Goal: Task Accomplishment & Management: Use online tool/utility

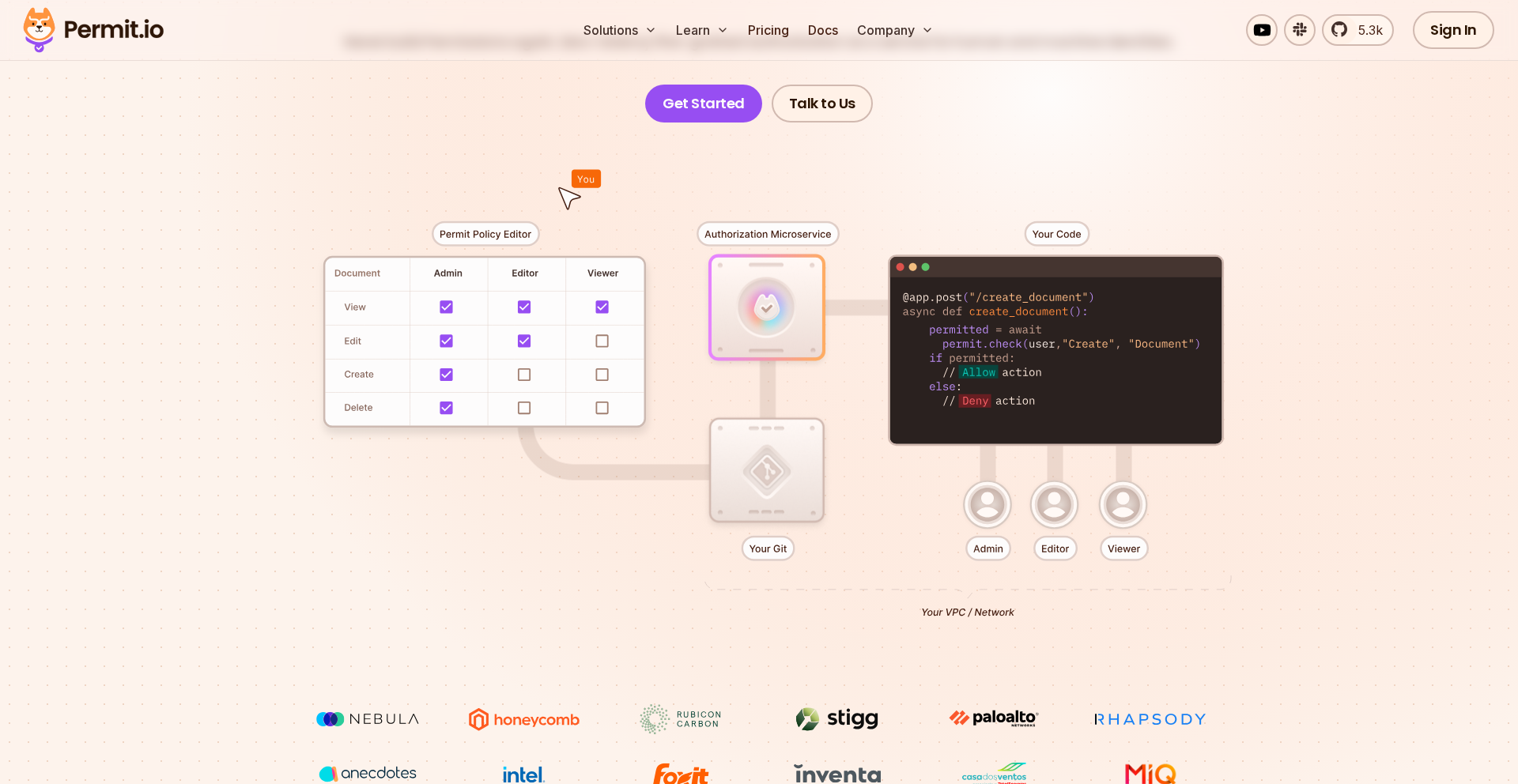
scroll to position [172, 0]
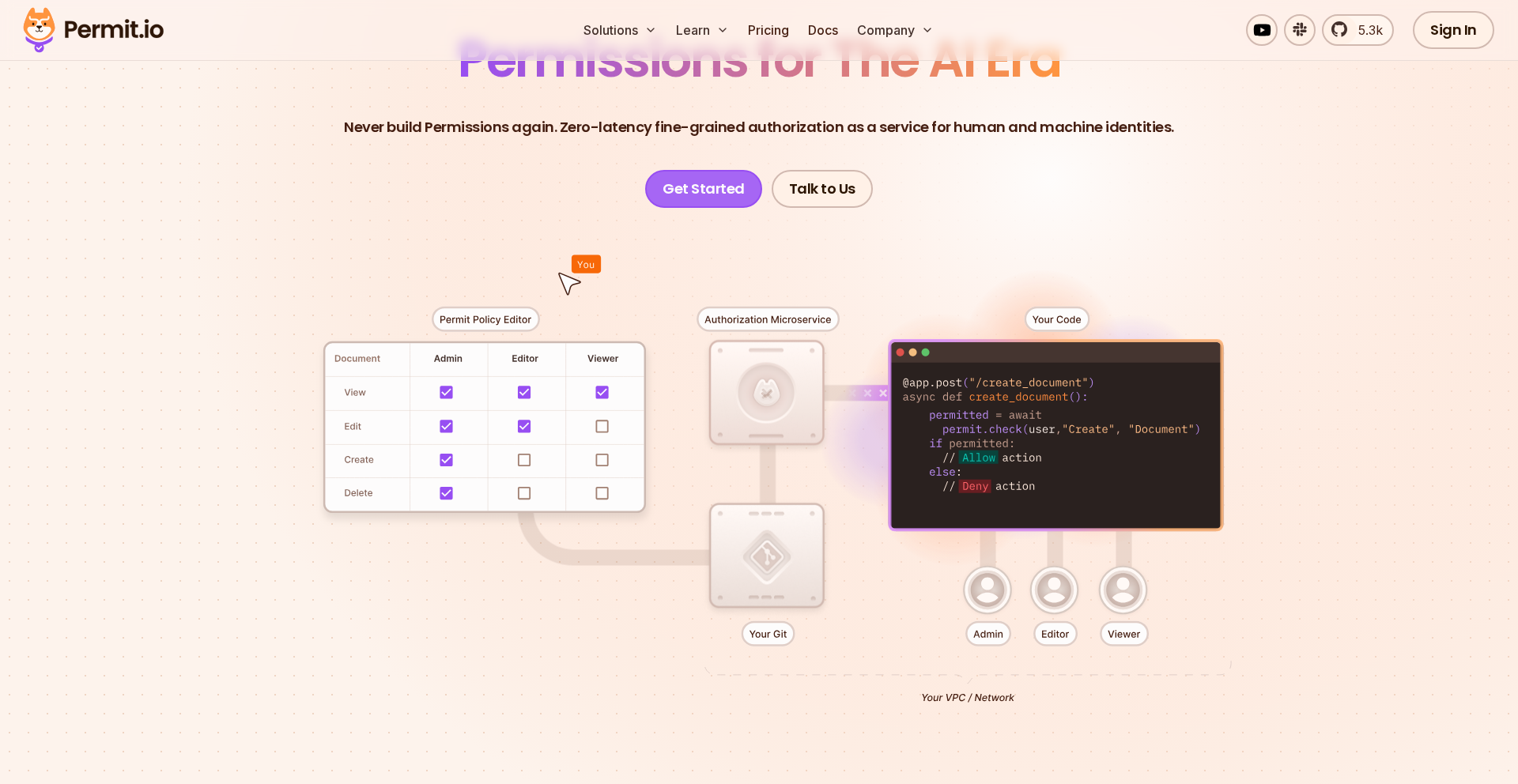
click at [725, 184] on link "Get Started" at bounding box center [704, 189] width 117 height 38
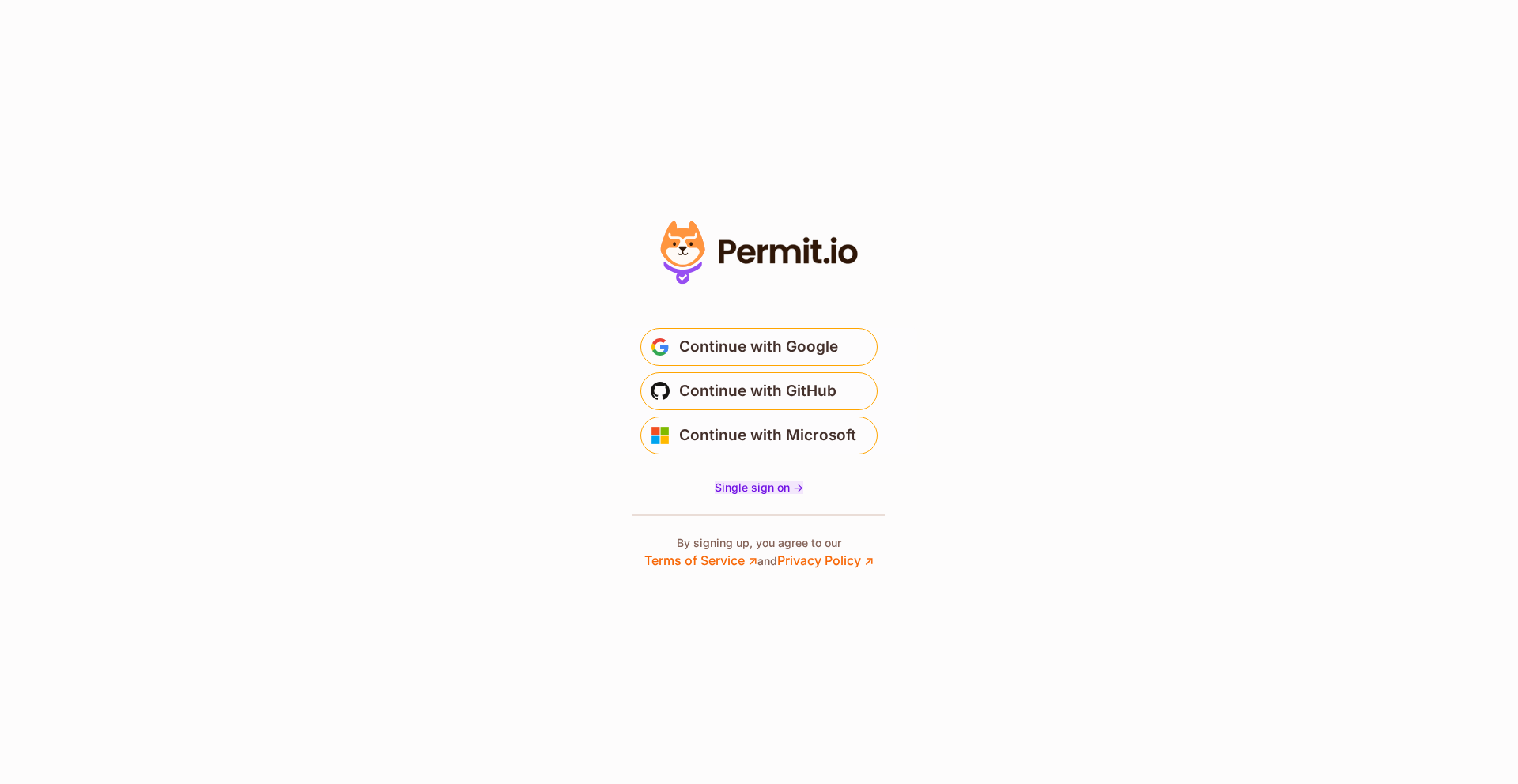
click at [764, 492] on span "Single sign on ->" at bounding box center [759, 487] width 88 height 13
